Goal: Information Seeking & Learning: Learn about a topic

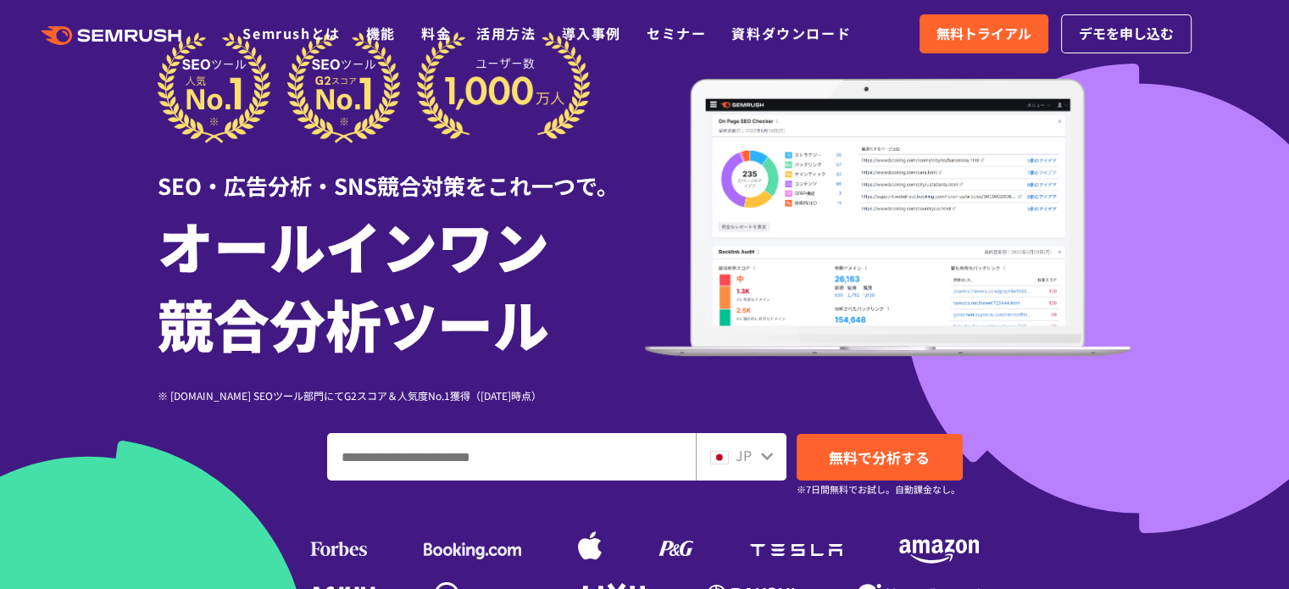
scroll to position [85, 0]
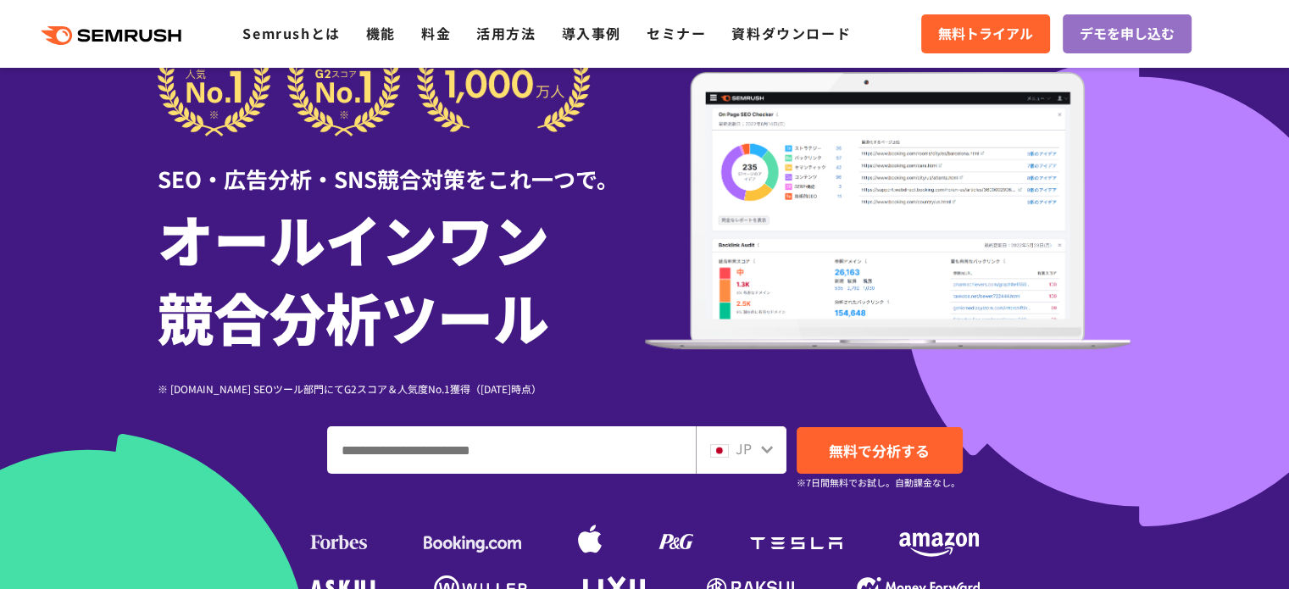
click at [464, 459] on input "ドメイン、キーワードまたはURLを入力してください" at bounding box center [511, 450] width 367 height 46
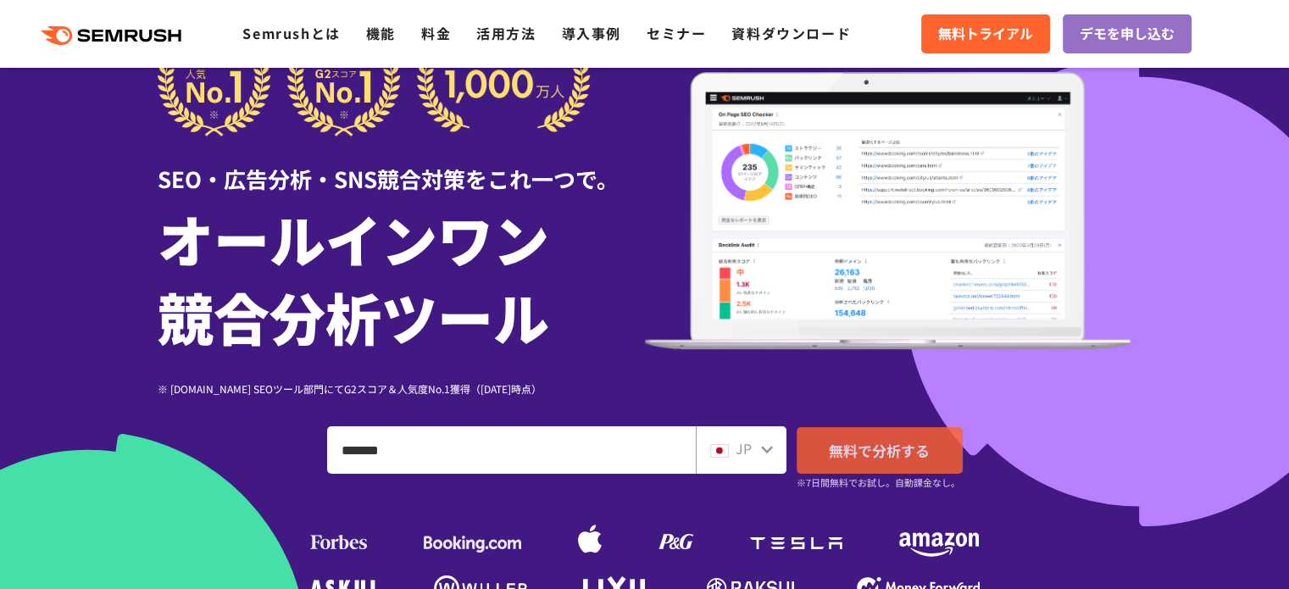
type input "*******"
click at [858, 475] on small "※7日間無料でお試し。自動課金なし。" at bounding box center [879, 483] width 164 height 16
click at [770, 452] on icon at bounding box center [767, 449] width 14 height 14
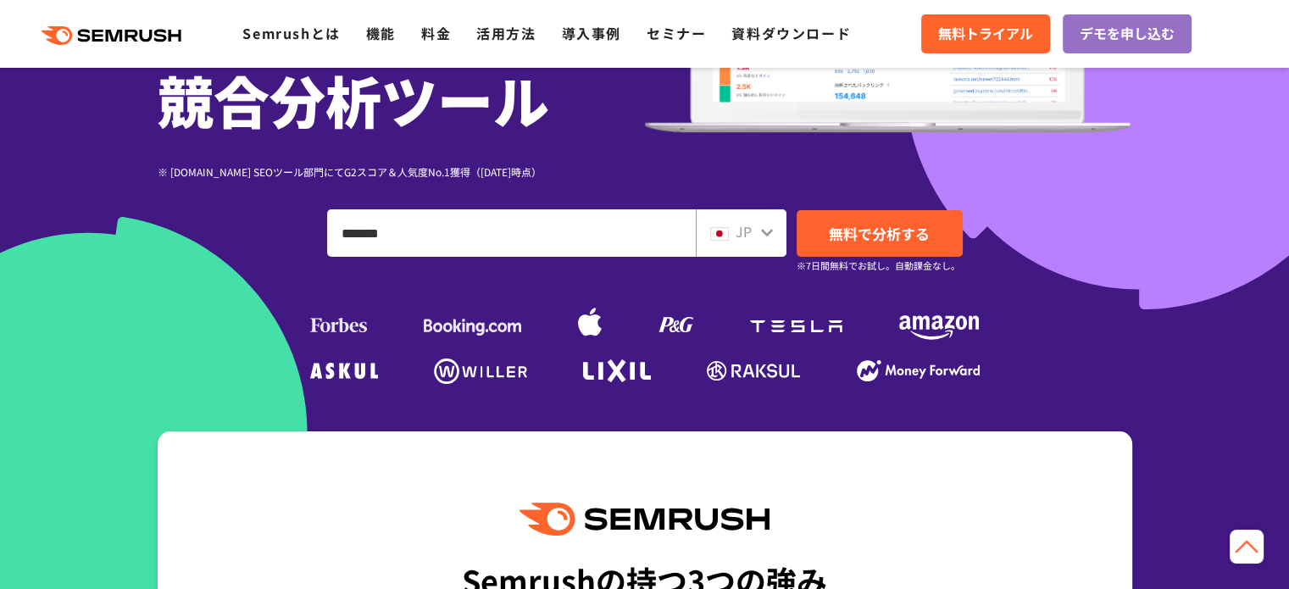
scroll to position [254, 0]
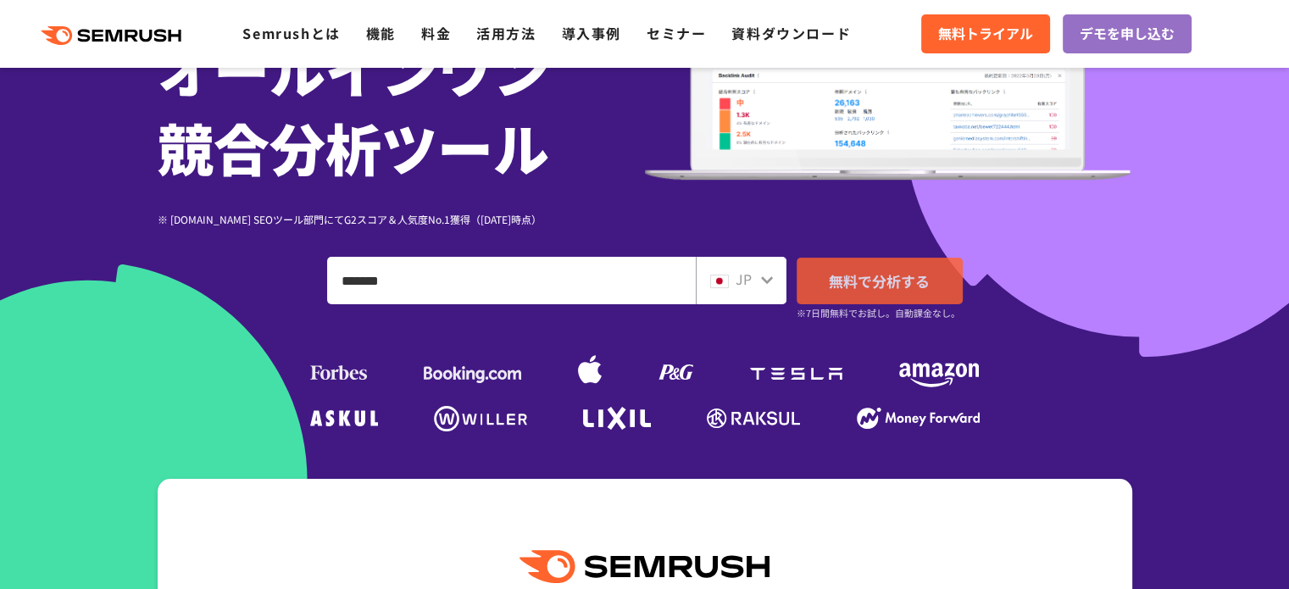
click at [855, 291] on link "無料で分析する" at bounding box center [880, 281] width 166 height 47
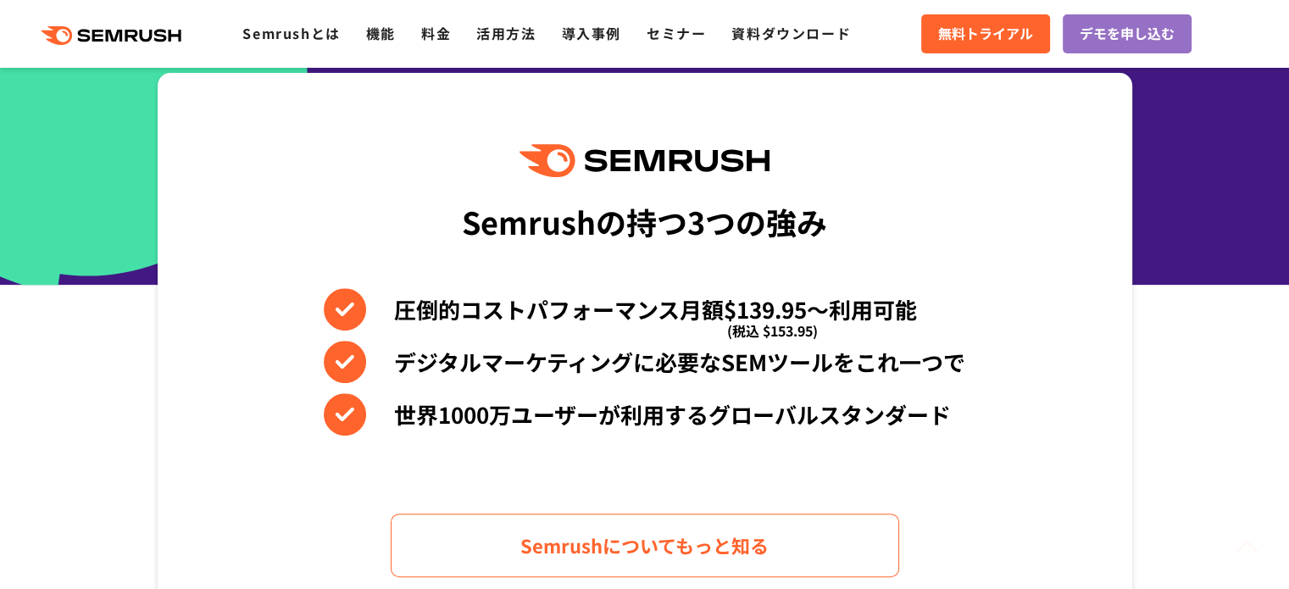
scroll to position [678, 0]
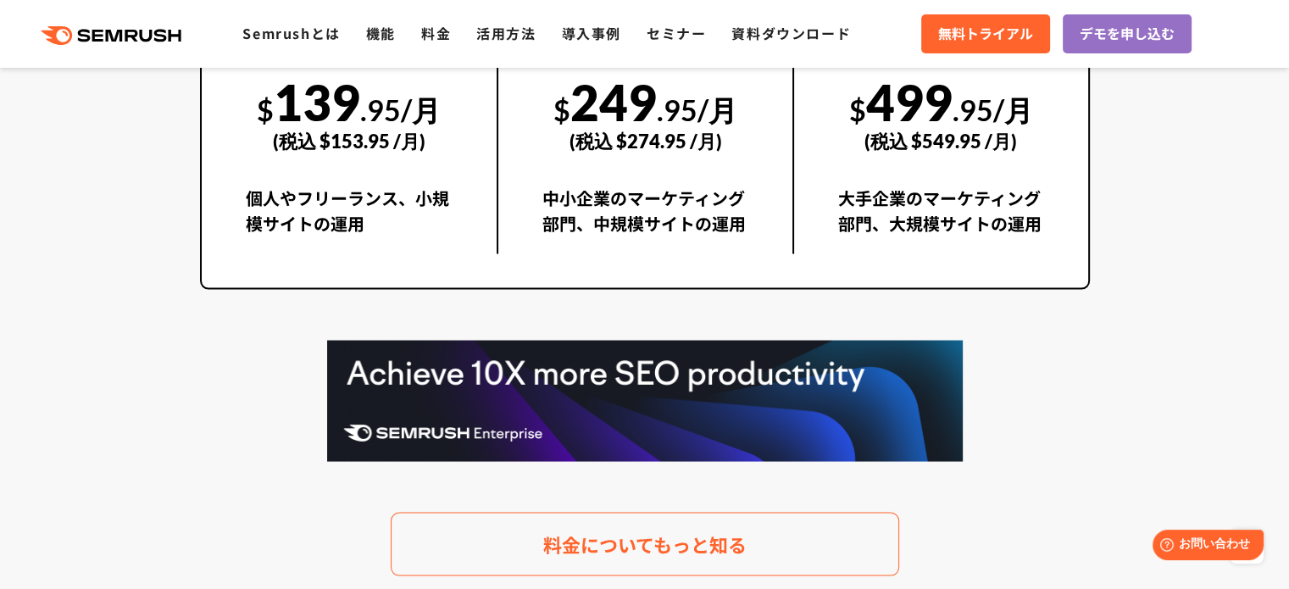
scroll to position [3305, 0]
